Goal: Find specific page/section: Find specific page/section

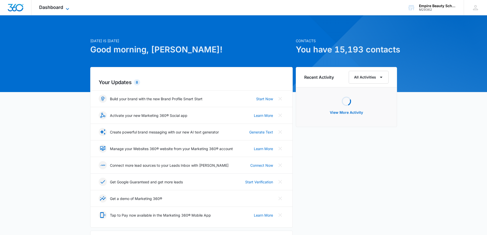
click at [47, 9] on span "Dashboard" at bounding box center [51, 7] width 24 height 5
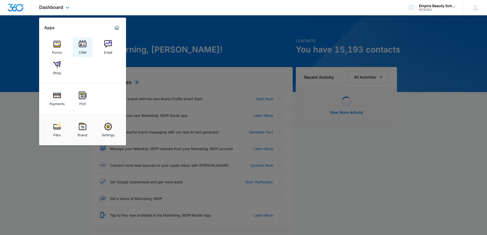
click at [81, 43] on img at bounding box center [83, 44] width 8 height 8
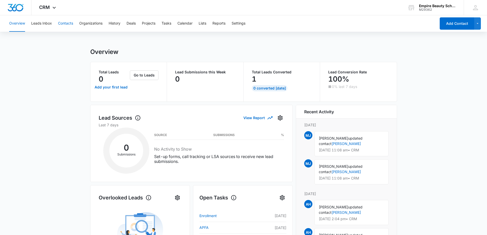
click at [64, 24] on button "Contacts" at bounding box center [65, 23] width 15 height 16
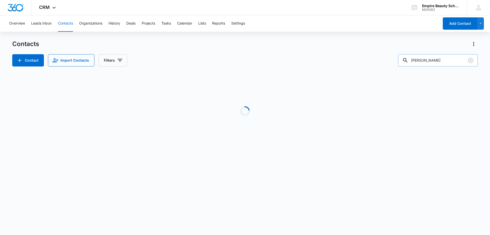
click at [448, 61] on input "[PERSON_NAME]" at bounding box center [438, 60] width 80 height 12
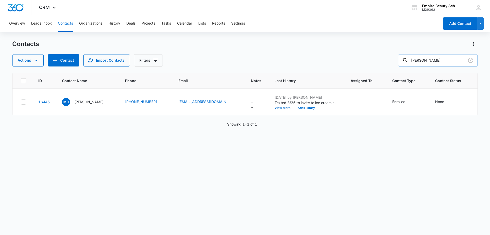
drag, startPoint x: 448, startPoint y: 61, endPoint x: 404, endPoint y: 62, distance: 44.5
click at [404, 62] on input "[PERSON_NAME]" at bounding box center [438, 60] width 80 height 12
type input "[PERSON_NAME]"
click at [85, 103] on p "[PERSON_NAME]" at bounding box center [88, 101] width 29 height 5
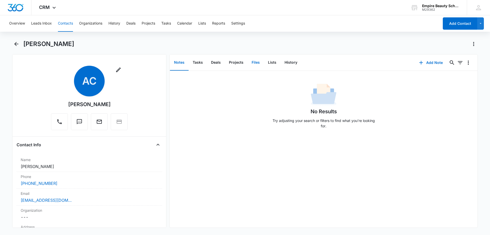
click at [253, 63] on button "Files" at bounding box center [256, 63] width 16 height 16
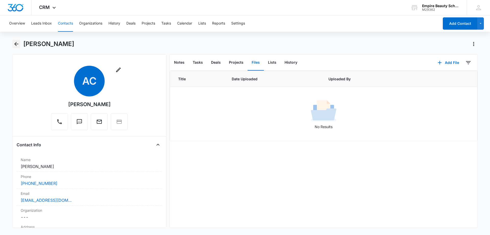
click at [16, 43] on icon "Back" at bounding box center [16, 44] width 6 height 6
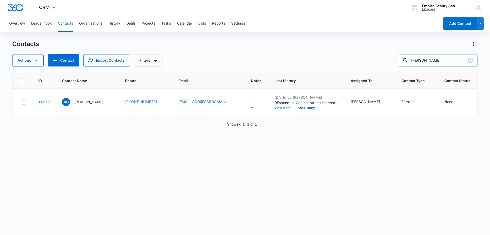
drag, startPoint x: 414, startPoint y: 60, endPoint x: 406, endPoint y: 60, distance: 7.4
click at [406, 60] on div "[PERSON_NAME]" at bounding box center [438, 60] width 80 height 12
type input "walver"
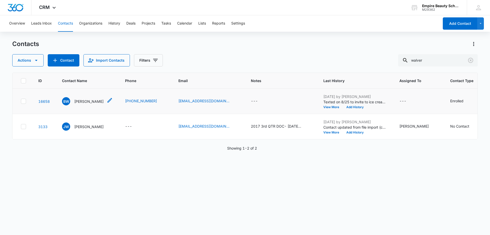
click at [93, 101] on p "[PERSON_NAME]" at bounding box center [88, 101] width 29 height 5
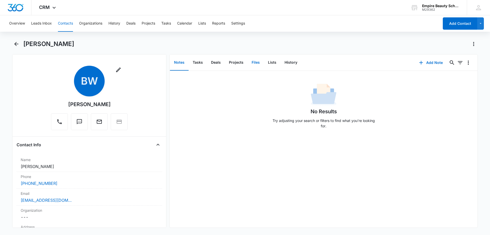
click at [256, 63] on button "Files" at bounding box center [256, 63] width 16 height 16
